Goal: Information Seeking & Learning: Learn about a topic

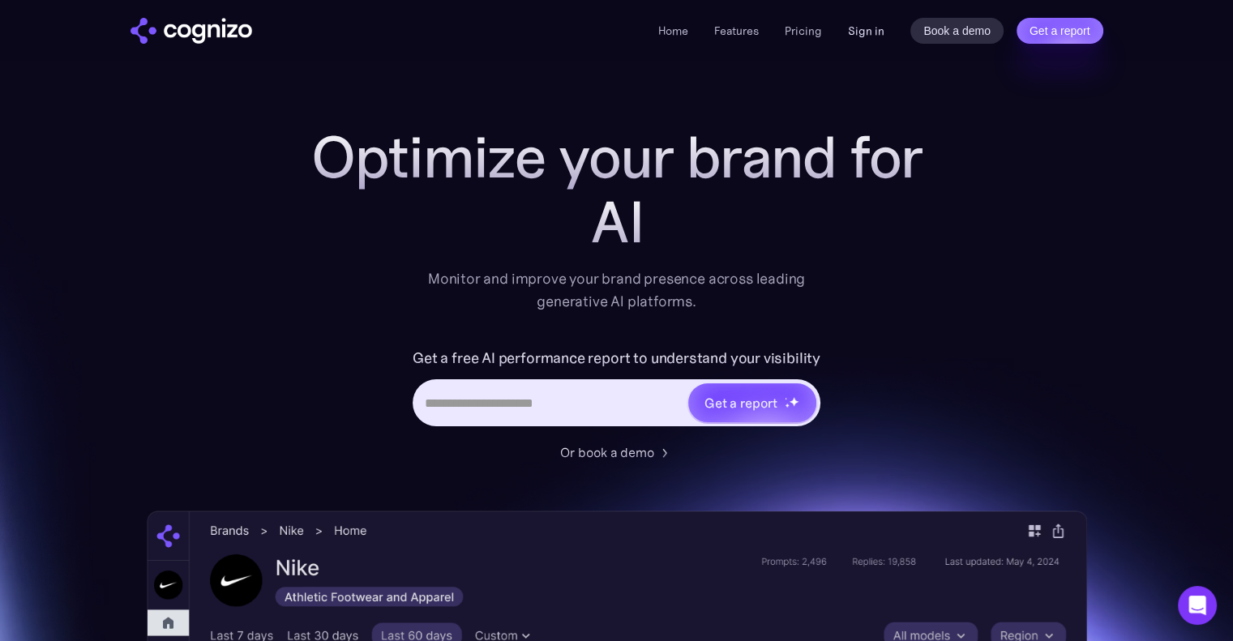
click at [873, 40] on link "Sign in" at bounding box center [866, 30] width 36 height 19
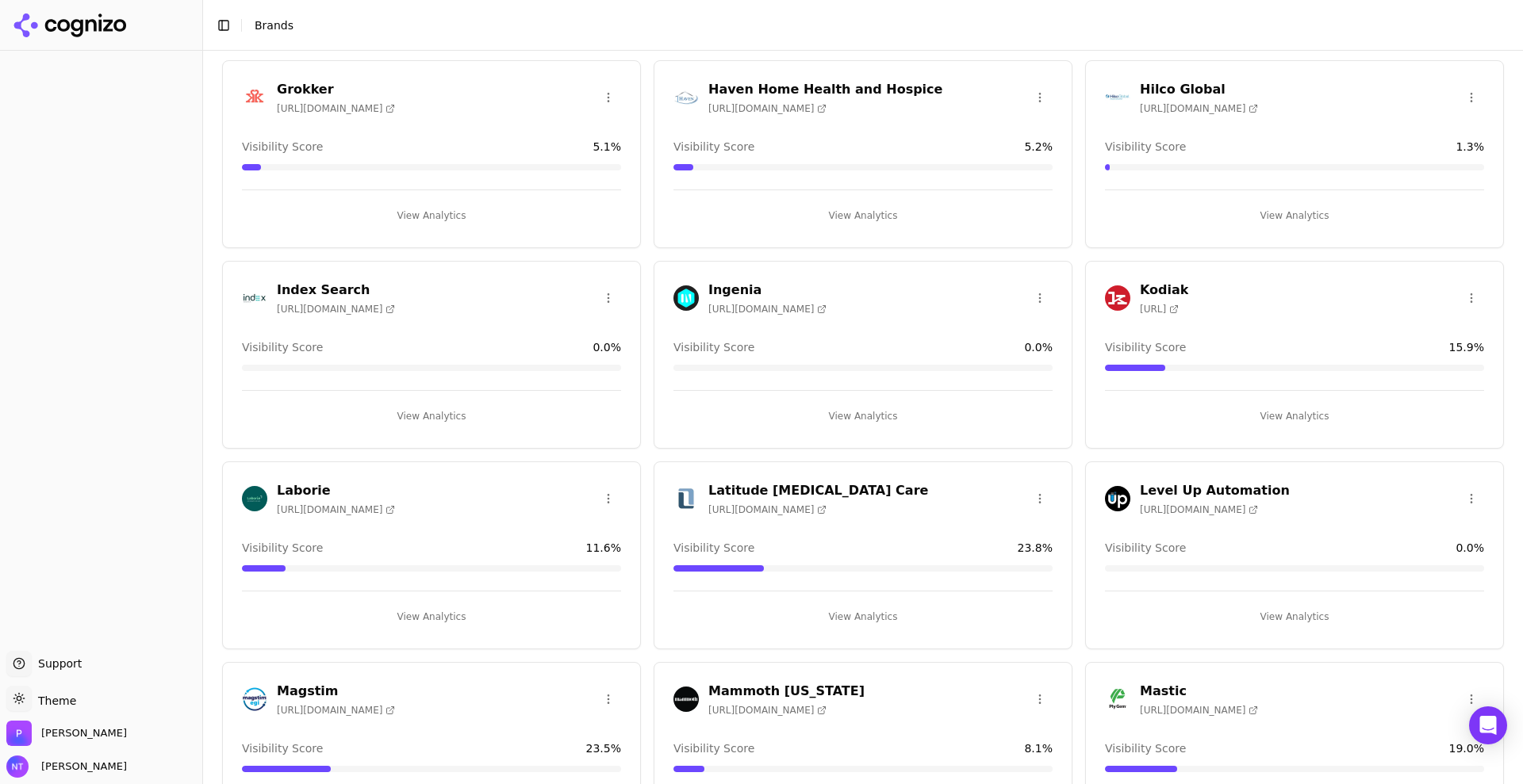
scroll to position [2382, 0]
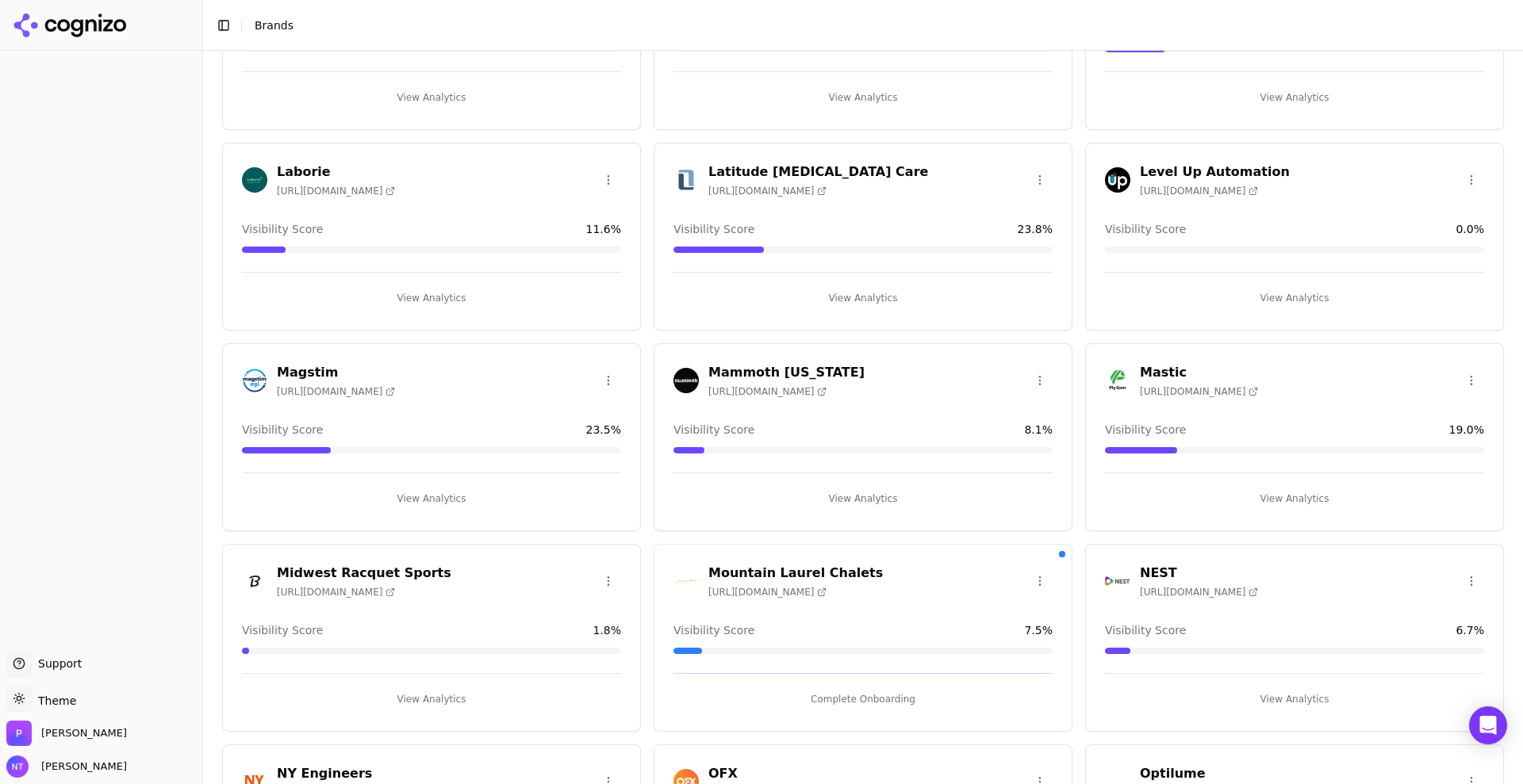
click at [1496, 137] on div "Create Brand Amalitech Services https://amalitech.com Visibility Score 0.0 % Vi…" at bounding box center [863, 604] width 1320 height 5871
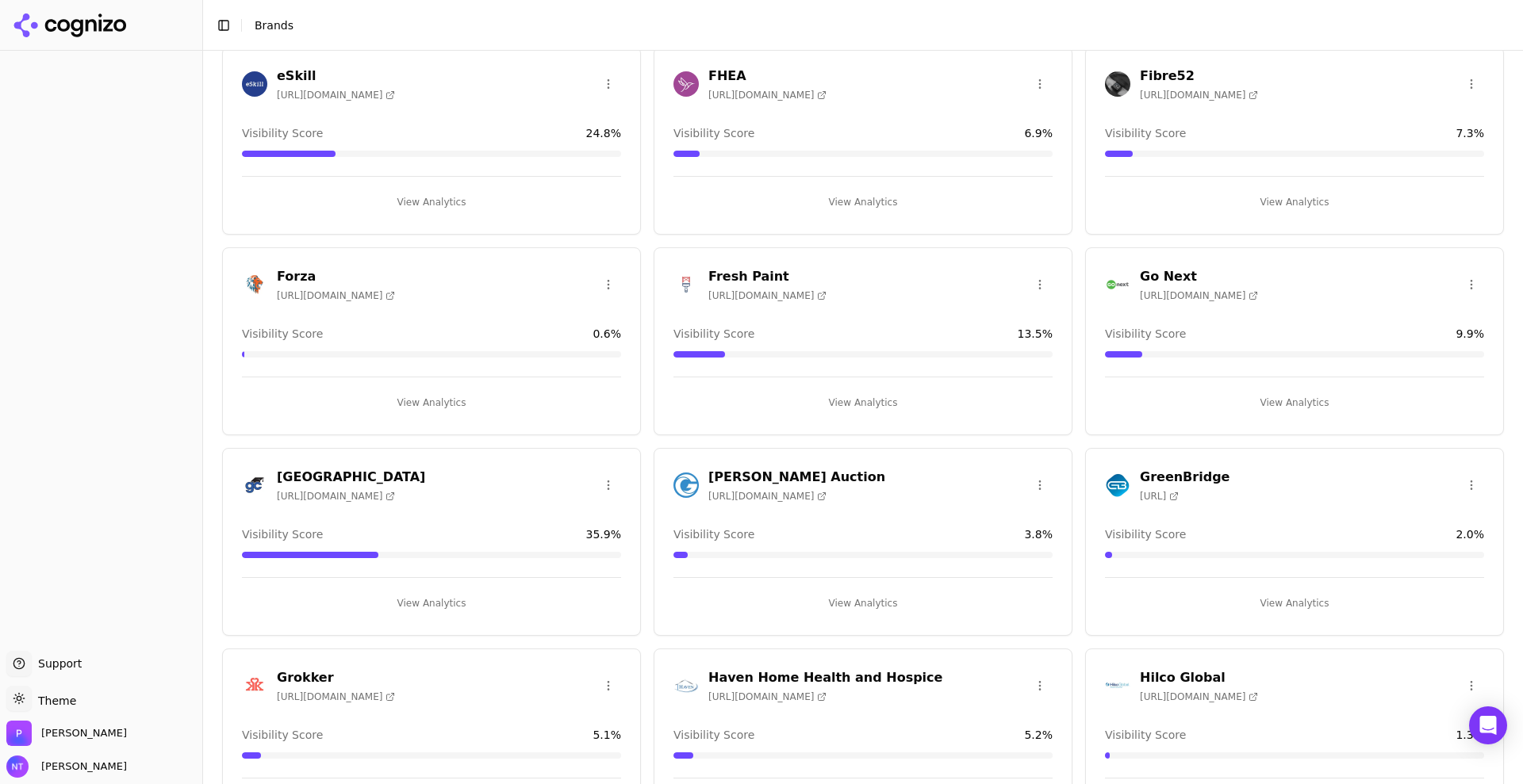
scroll to position [1477, 0]
click at [442, 599] on button "View Analytics" at bounding box center [431, 602] width 380 height 25
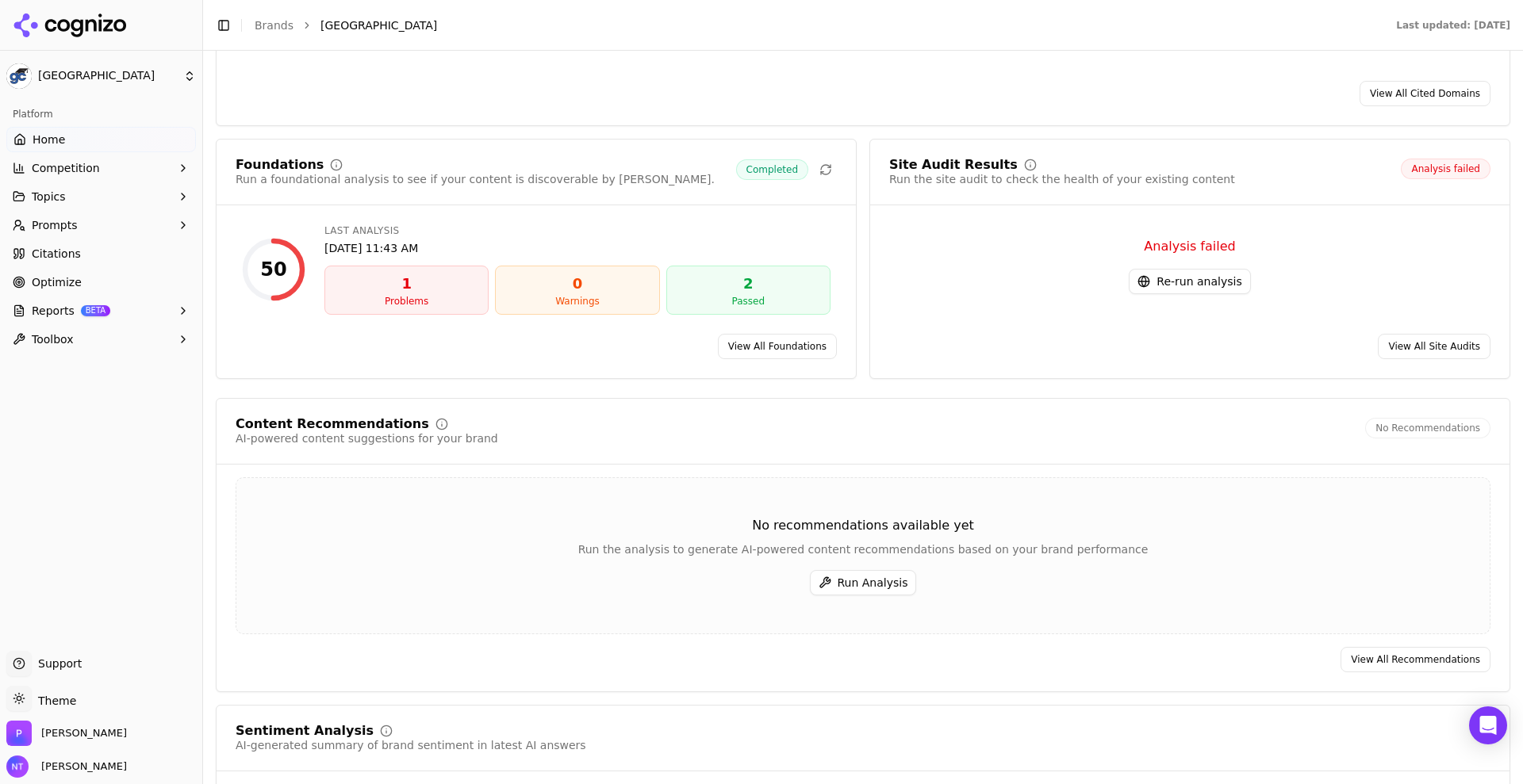
scroll to position [1665, 0]
click at [739, 333] on link "View All Foundations" at bounding box center [778, 346] width 119 height 25
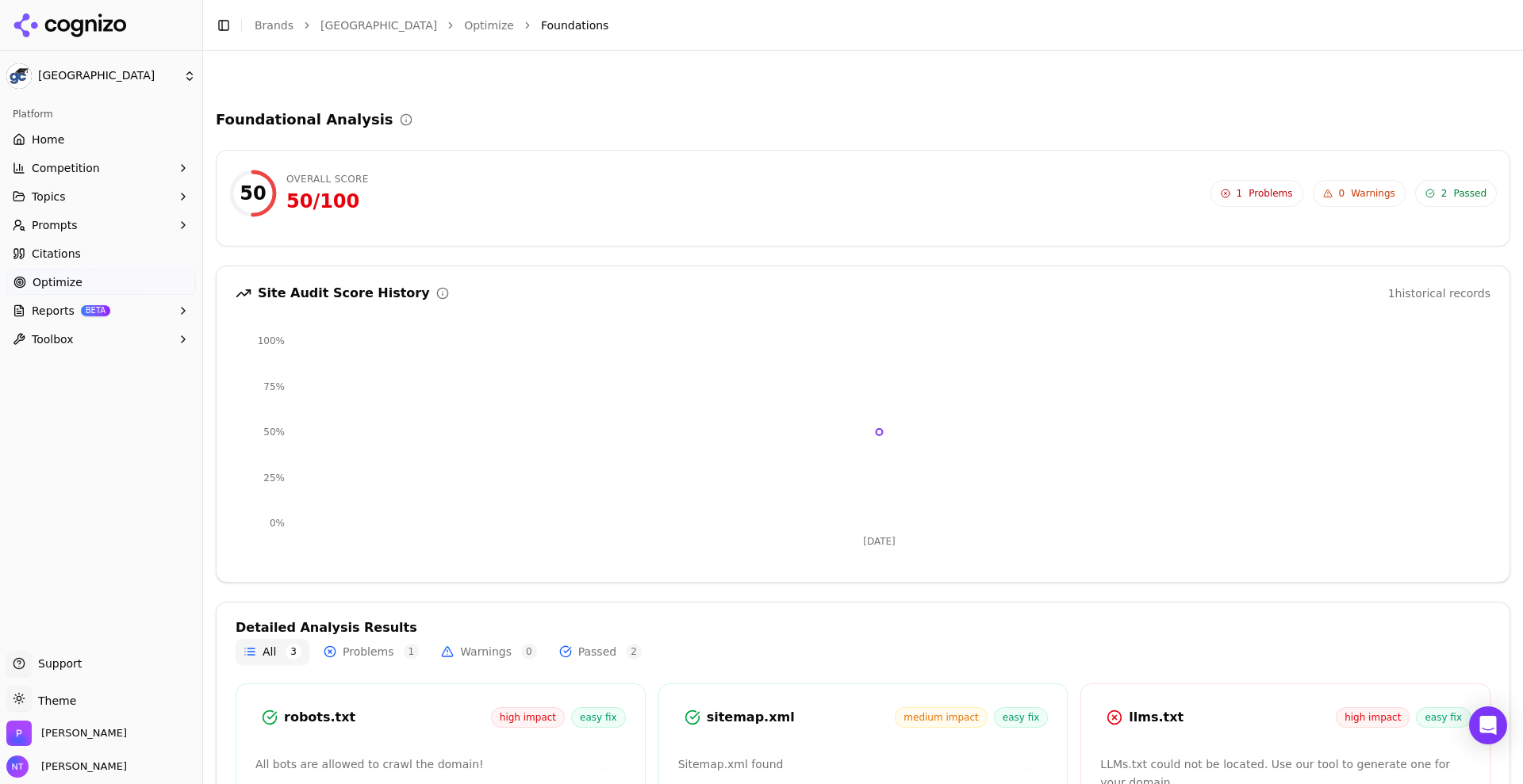
scroll to position [147, 0]
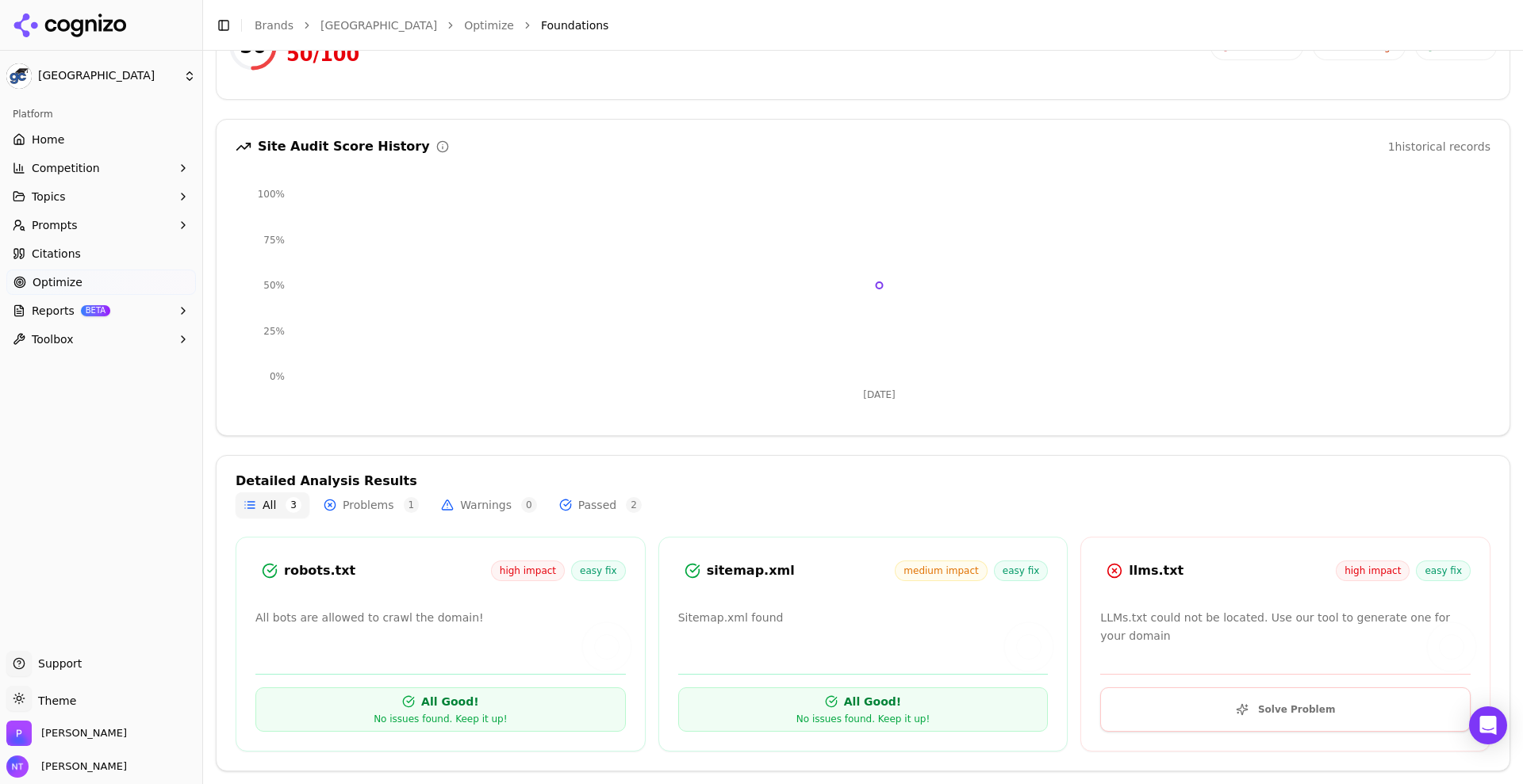
click at [112, 124] on div "Platform" at bounding box center [101, 114] width 190 height 25
click at [124, 143] on link "Home" at bounding box center [101, 140] width 190 height 25
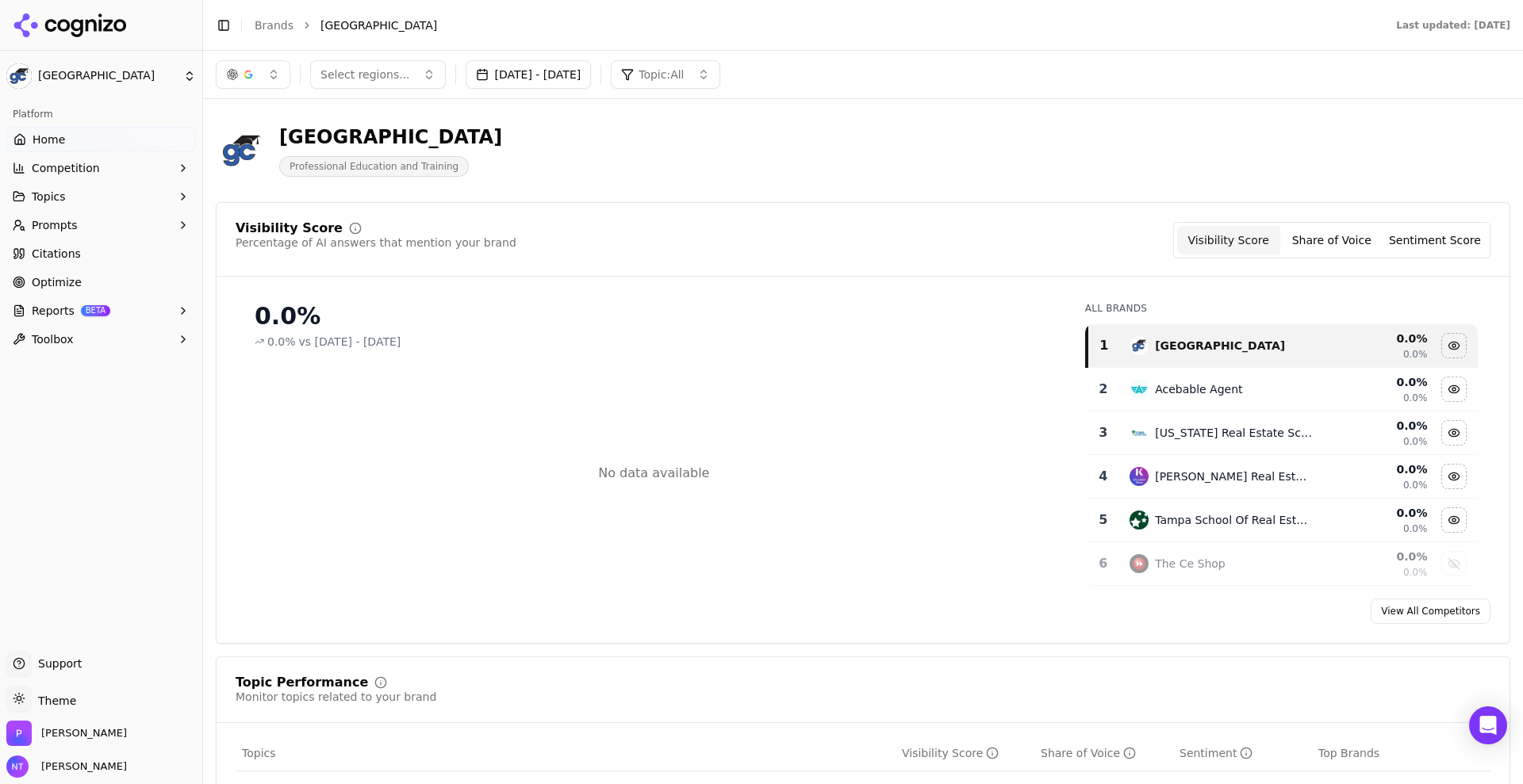
click at [174, 194] on button "Topics" at bounding box center [101, 196] width 190 height 25
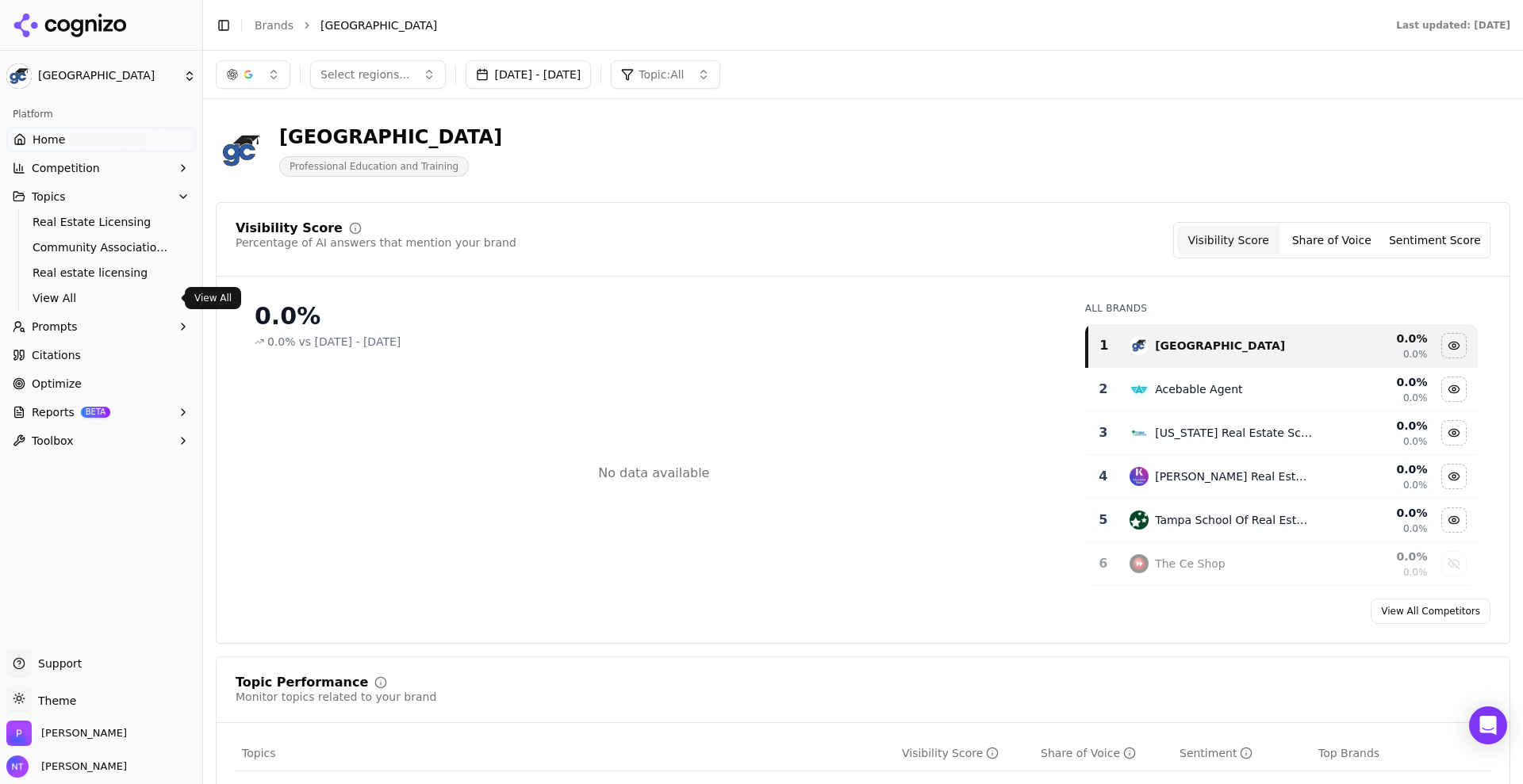
click at [56, 295] on span "View All" at bounding box center [101, 298] width 138 height 16
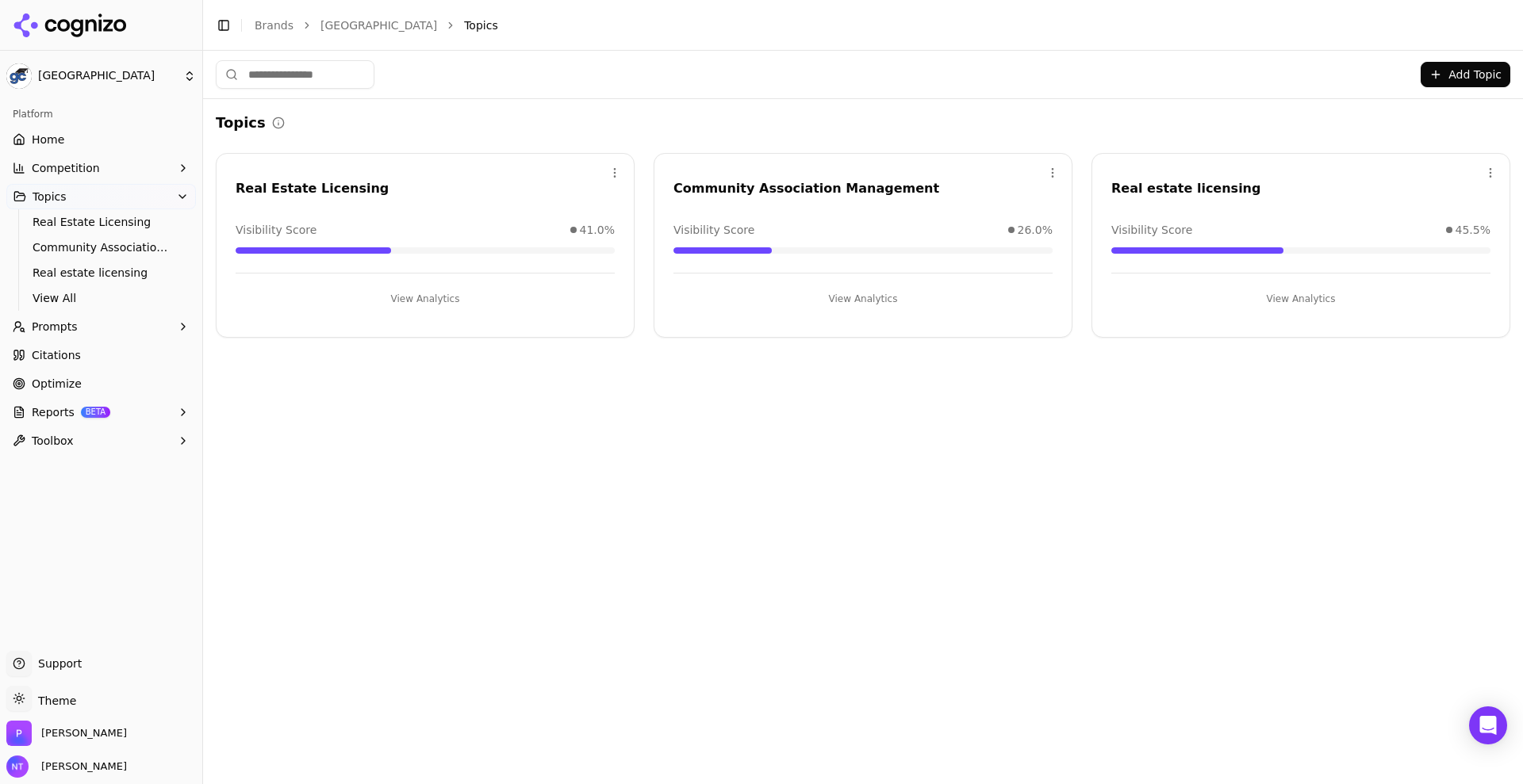
click at [102, 73] on html "Gold Coast Schools Platform Home Competition Topics Real Estate Licensing Commu…" at bounding box center [761, 392] width 1523 height 784
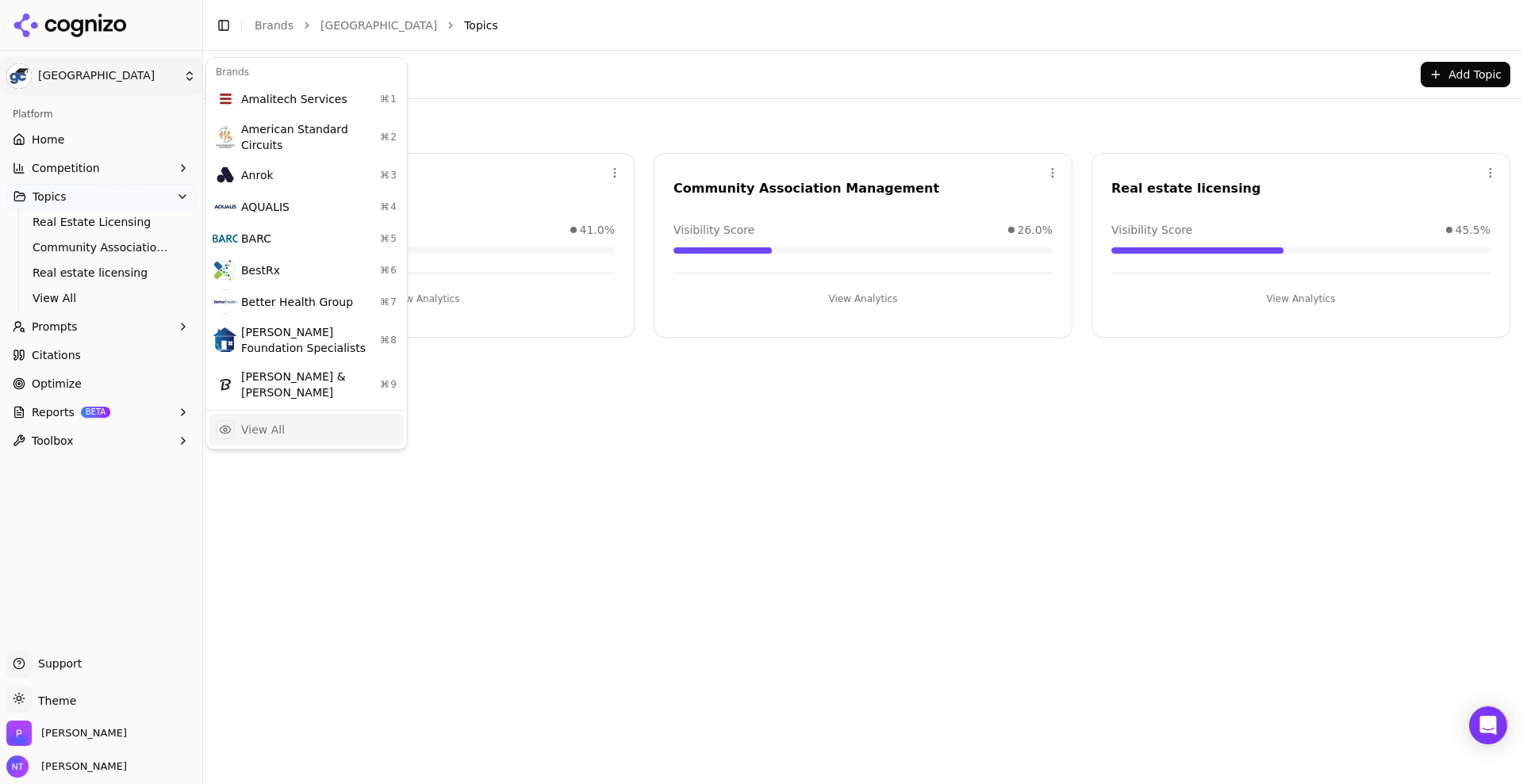
click at [271, 421] on div "View All" at bounding box center [263, 429] width 44 height 16
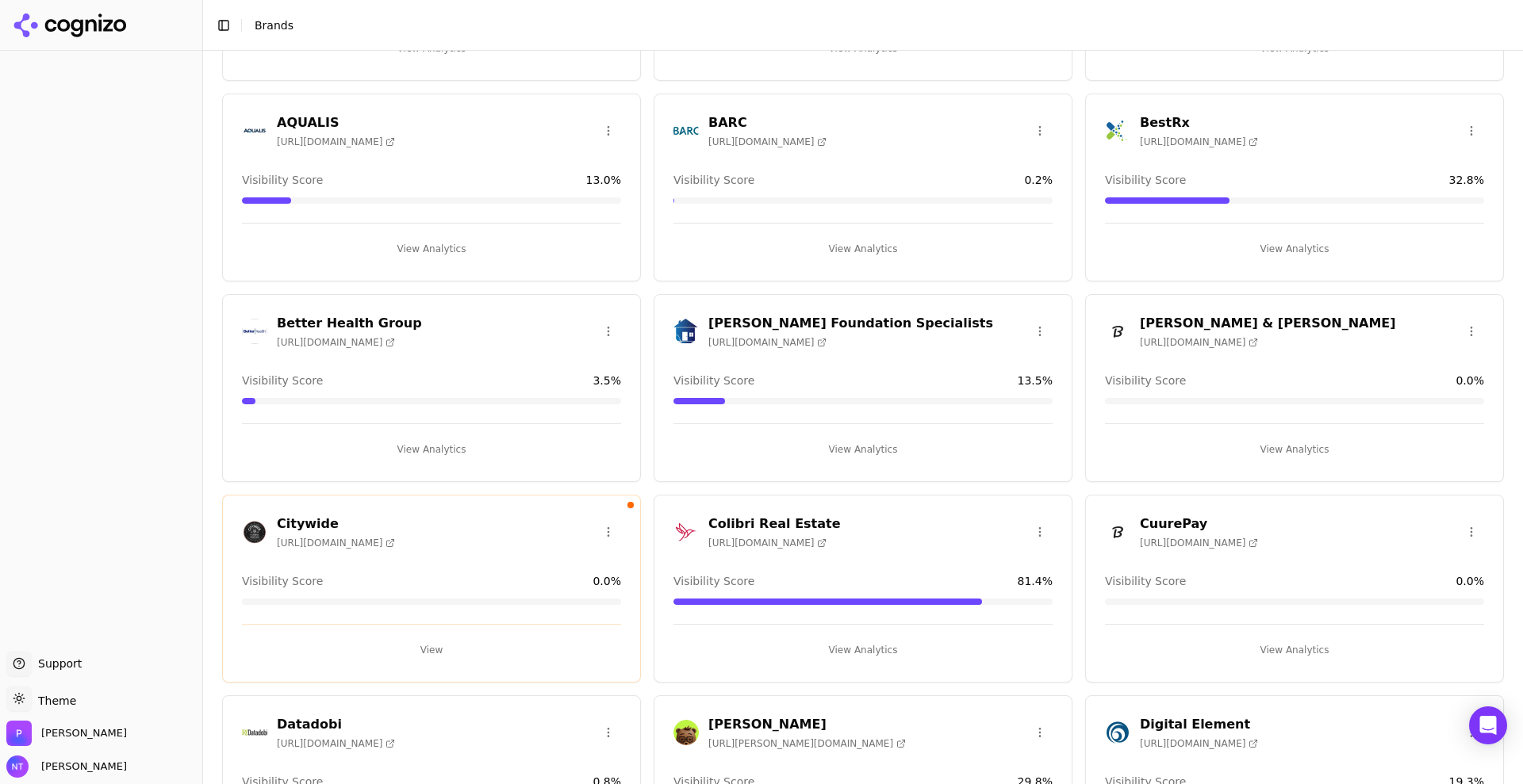
scroll to position [225, 0]
click at [873, 646] on button "View Analytics" at bounding box center [864, 651] width 380 height 25
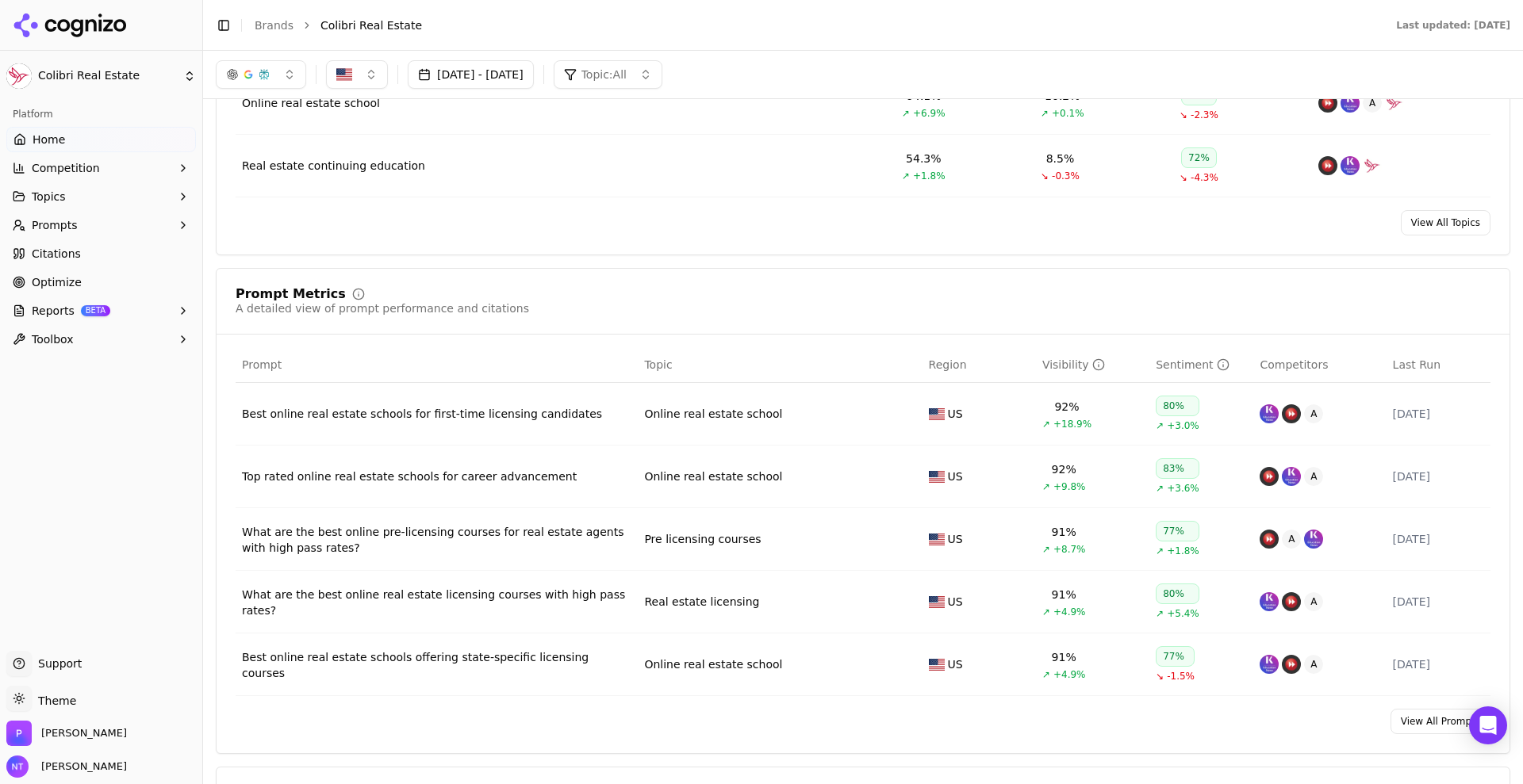
scroll to position [940, 0]
click at [114, 69] on html "Colibri Real Estate Platform Home Competition Topics Prompts Citations Optimize…" at bounding box center [761, 392] width 1523 height 784
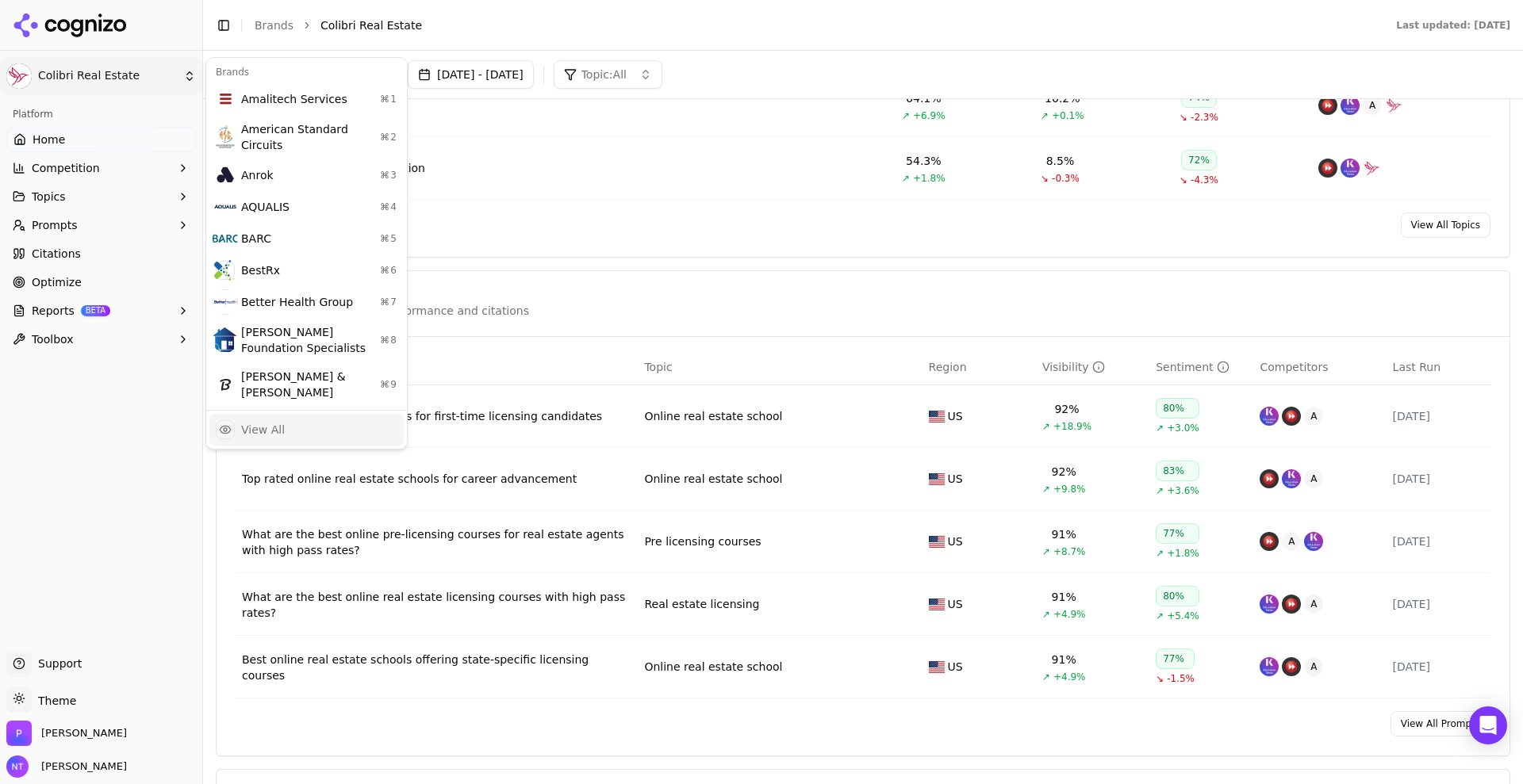
click at [289, 414] on div "View All" at bounding box center [306, 429] width 195 height 31
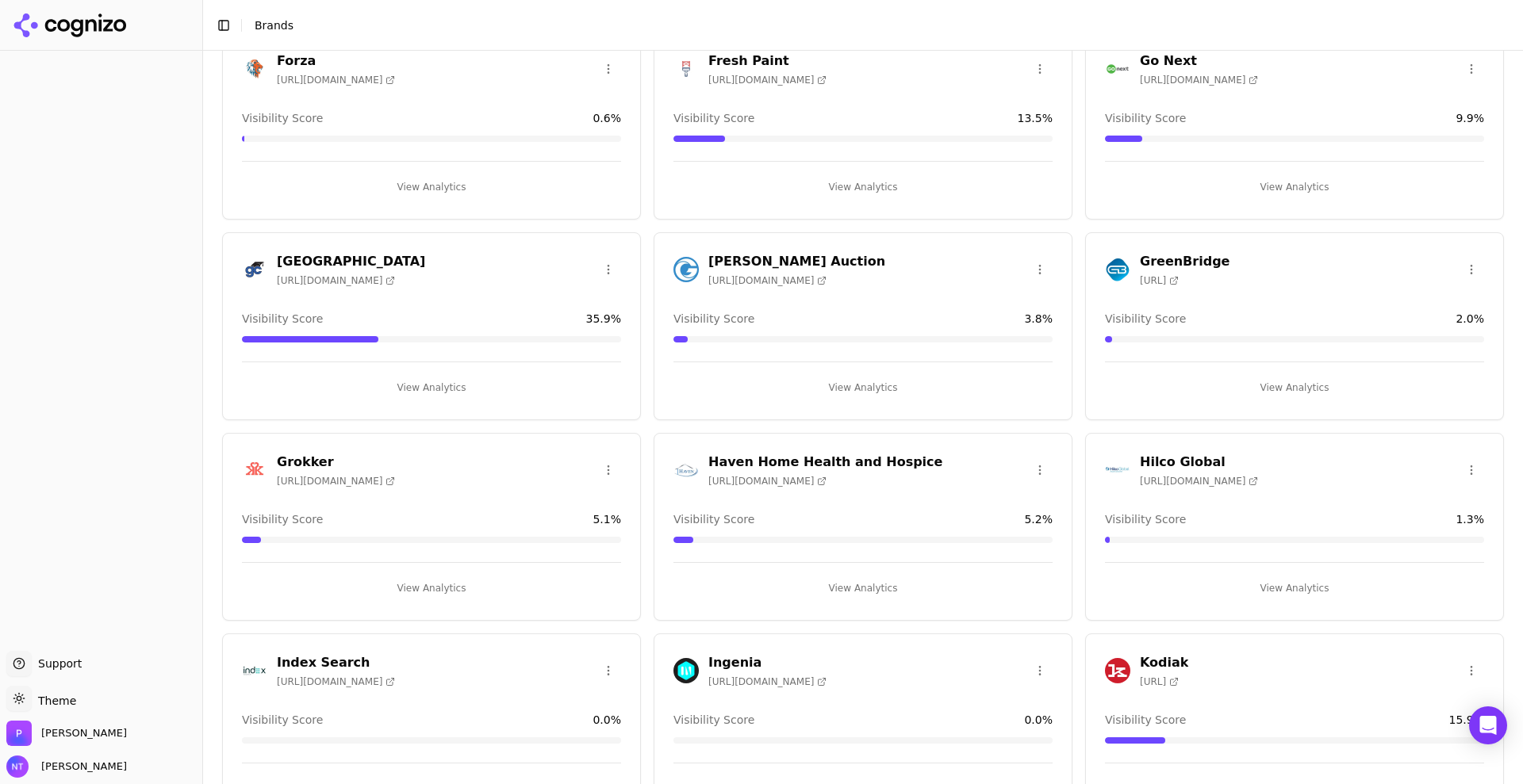
scroll to position [1692, 0]
